Goal: Task Accomplishment & Management: Use online tool/utility

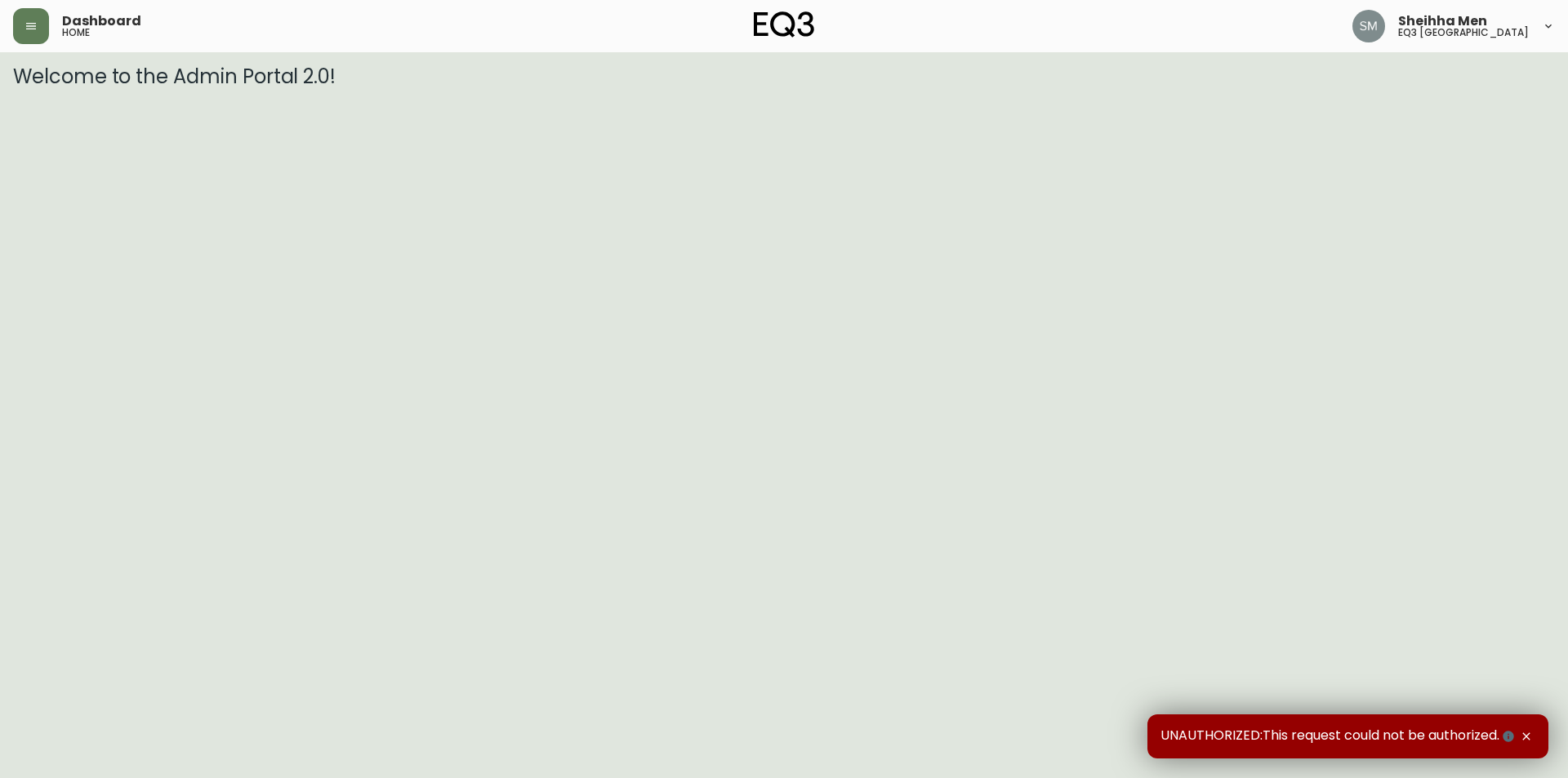
click at [55, 32] on div "Dashboard home" at bounding box center [270, 25] width 514 height 36
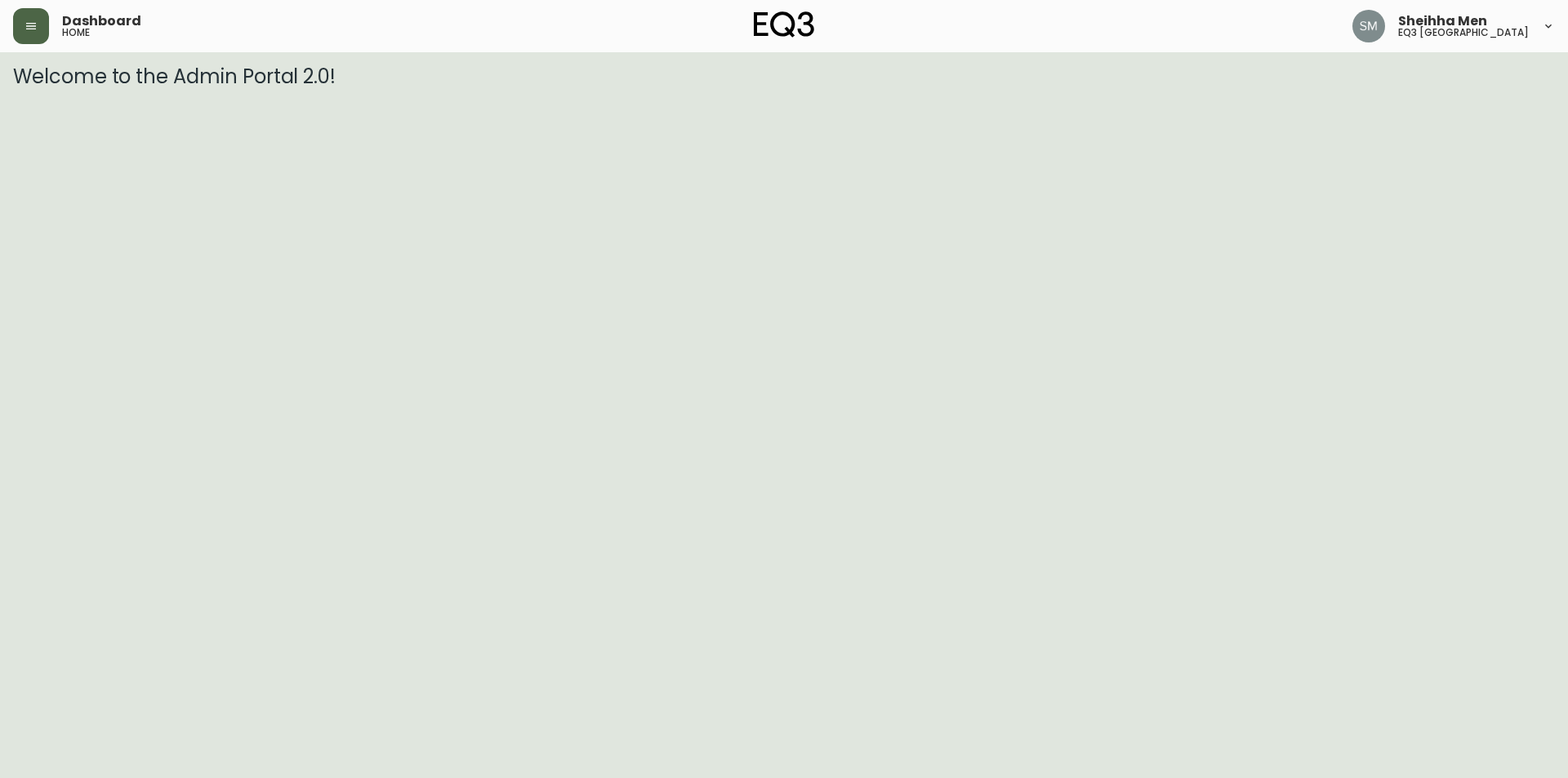
click at [18, 37] on button "button" at bounding box center [31, 25] width 36 height 36
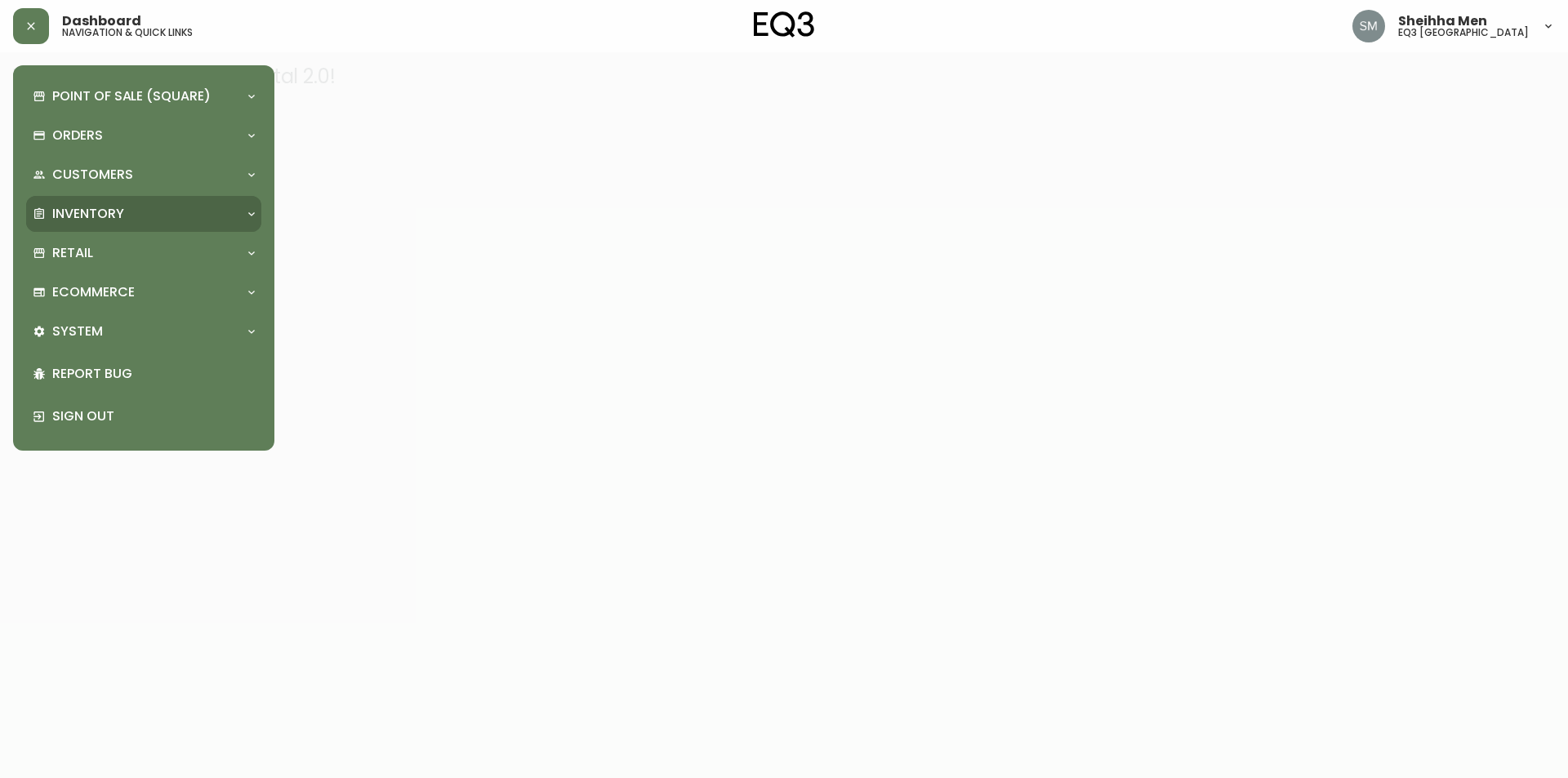
click at [147, 197] on div "Inventory" at bounding box center [144, 213] width 235 height 36
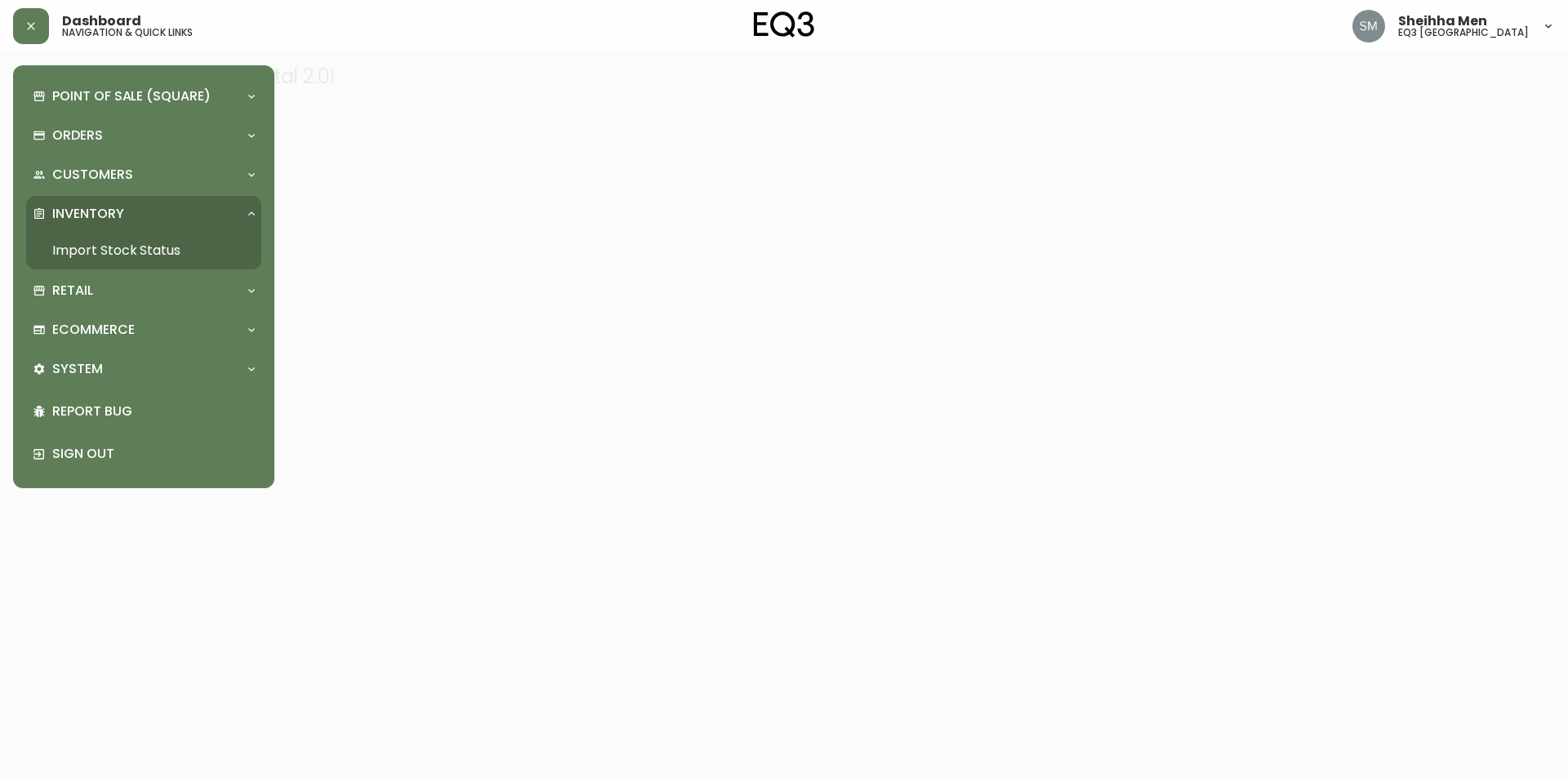
click at [155, 246] on link "Import Stock Status" at bounding box center [144, 250] width 235 height 38
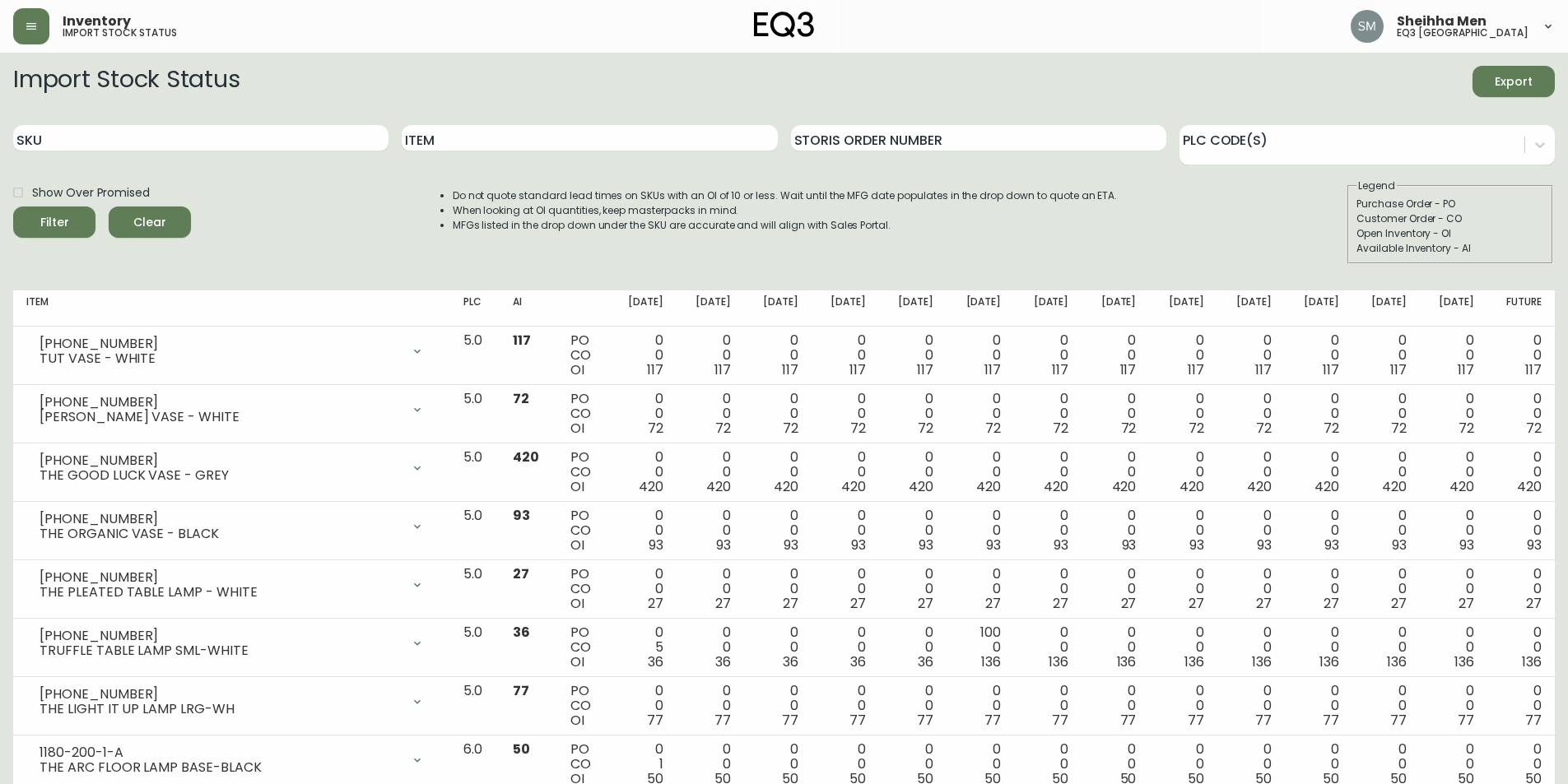
click at [296, 123] on div "SKU" at bounding box center [201, 138] width 375 height 53
click at [68, 141] on input "SKU" at bounding box center [201, 138] width 375 height 27
paste input "[PHONE_NUMBER]"
type input "[PHONE_NUMBER]"
click at [76, 223] on span "Filter" at bounding box center [54, 222] width 56 height 20
